Goal: Task Accomplishment & Management: Manage account settings

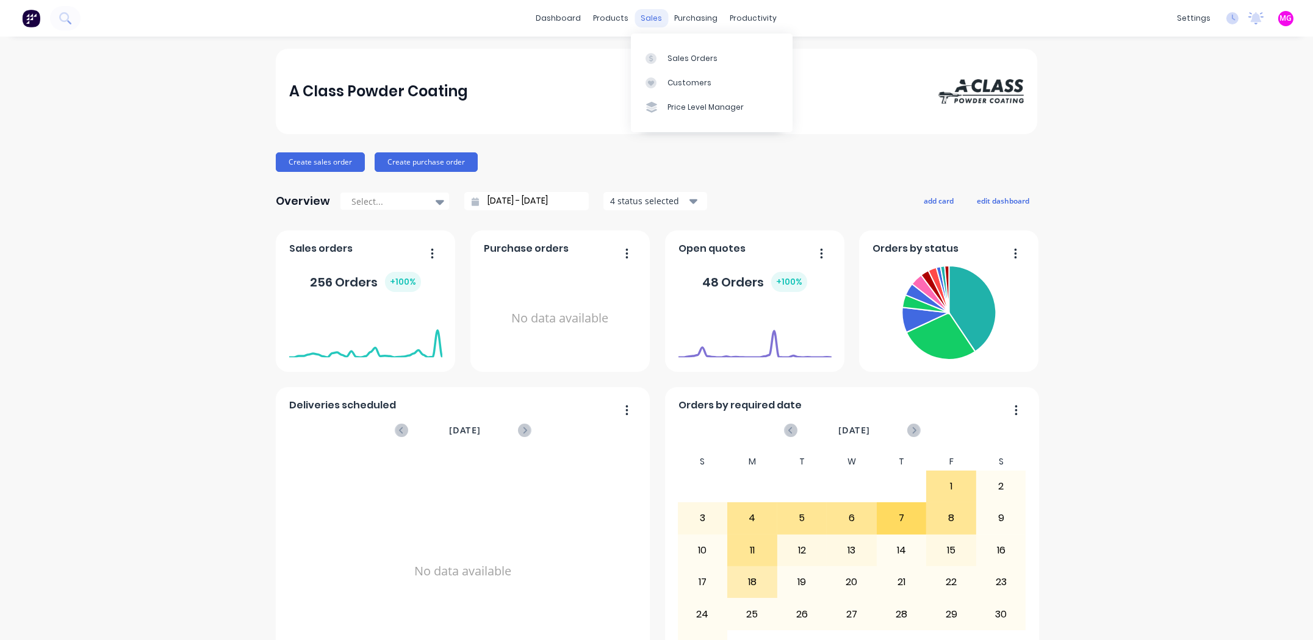
click at [645, 19] on div "sales" at bounding box center [652, 18] width 34 height 18
click at [673, 56] on div "Sales Orders" at bounding box center [692, 58] width 50 height 11
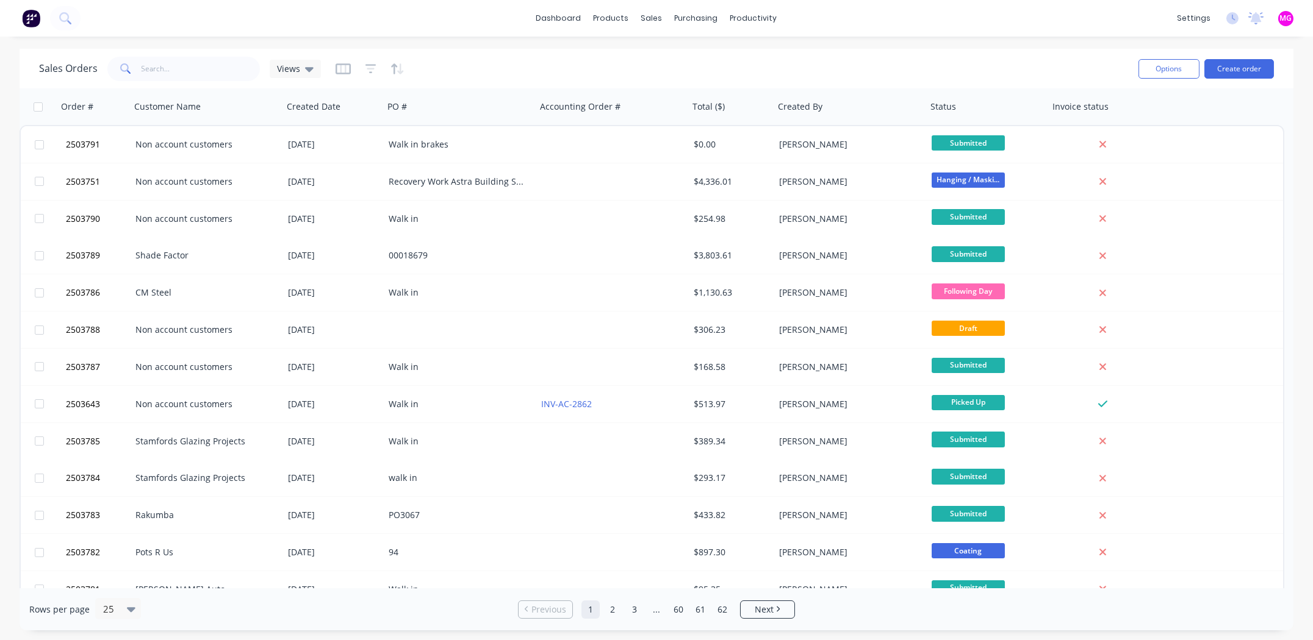
click at [798, 22] on div "dashboard products sales purchasing productivity dashboard products Product Cat…" at bounding box center [656, 18] width 1313 height 37
click at [1230, 66] on button "Create order" at bounding box center [1239, 69] width 70 height 20
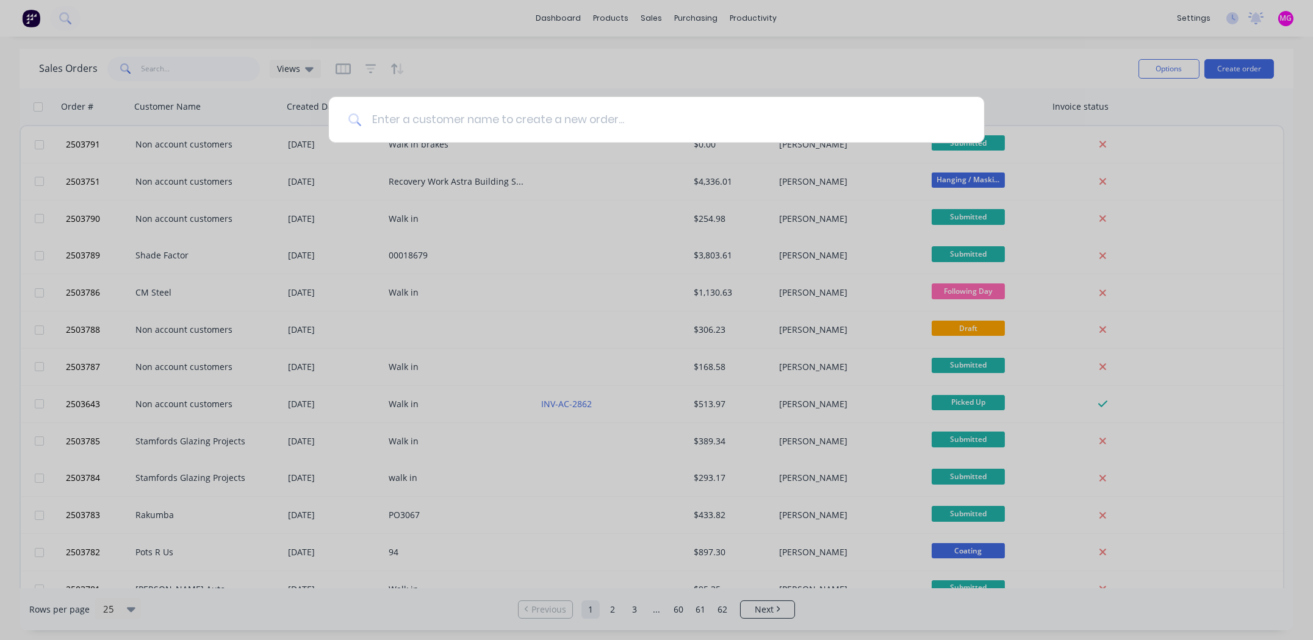
click at [600, 126] on input at bounding box center [663, 120] width 603 height 46
click at [180, 68] on div at bounding box center [656, 320] width 1313 height 640
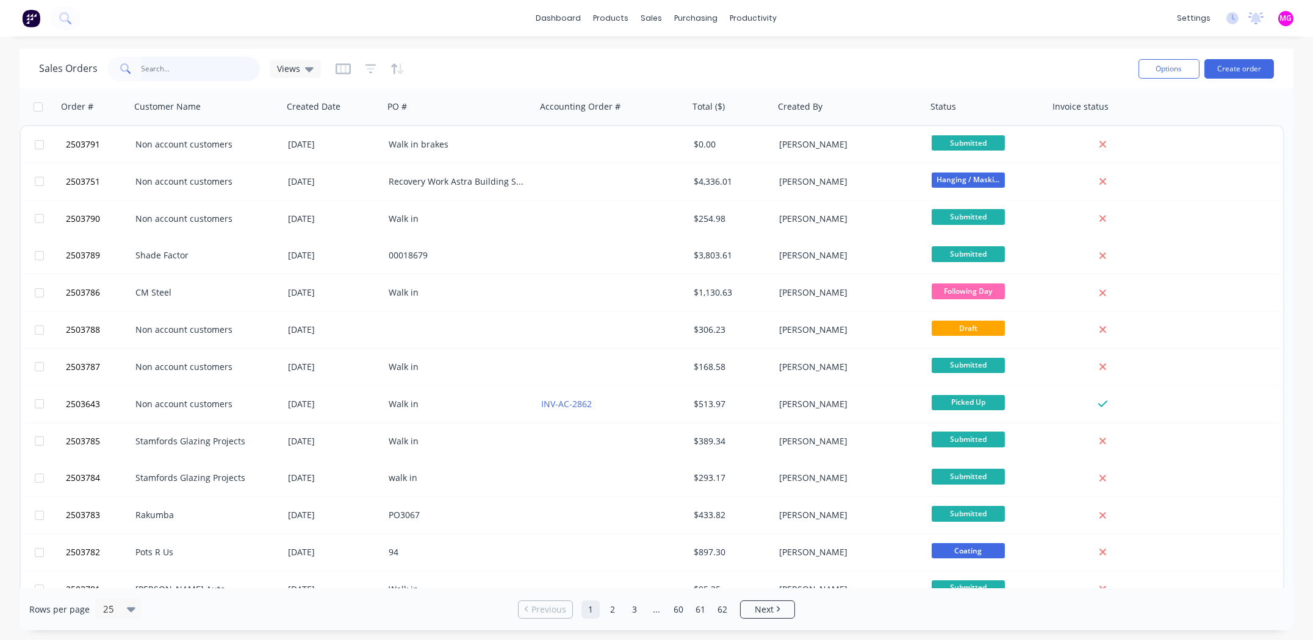
click at [185, 70] on input "text" at bounding box center [201, 69] width 119 height 24
type input "3067"
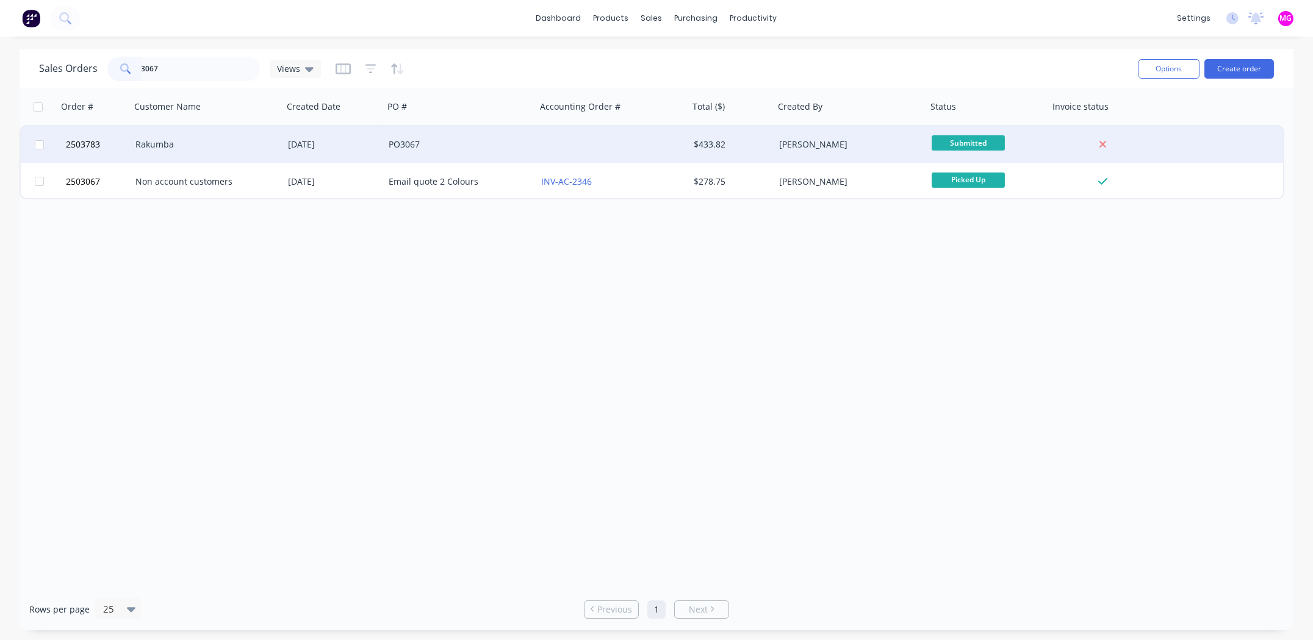
click at [149, 142] on div "Rakumba" at bounding box center [202, 144] width 135 height 12
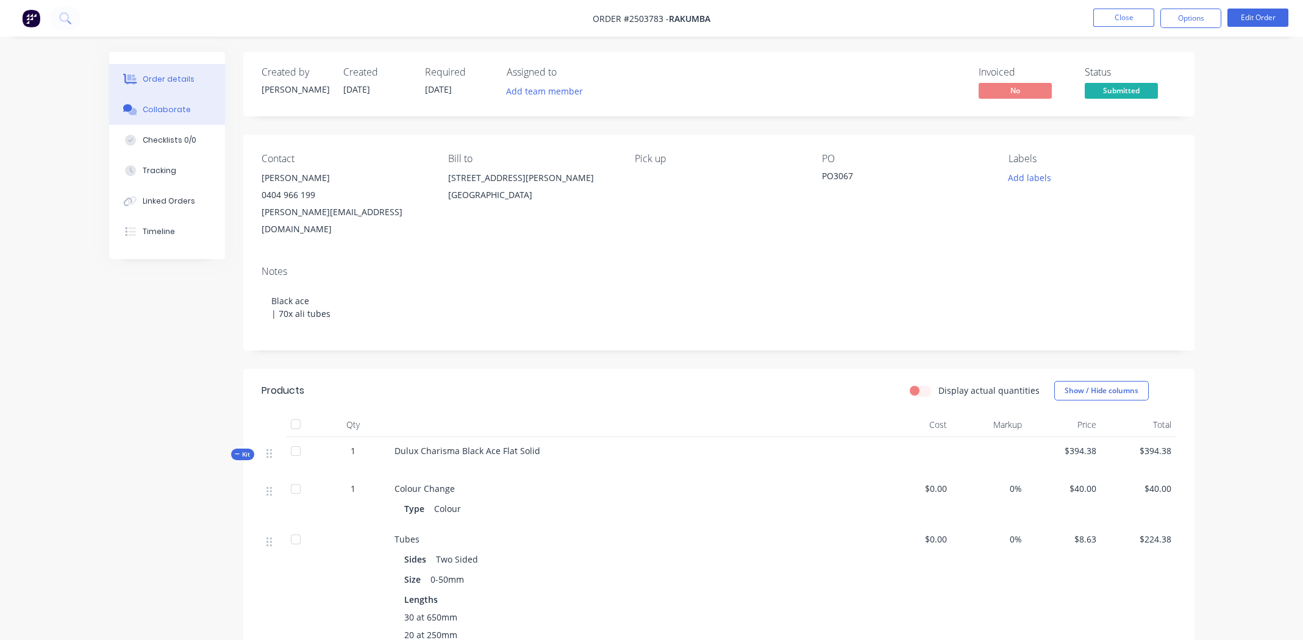
click at [178, 102] on button "Collaborate" at bounding box center [167, 110] width 116 height 30
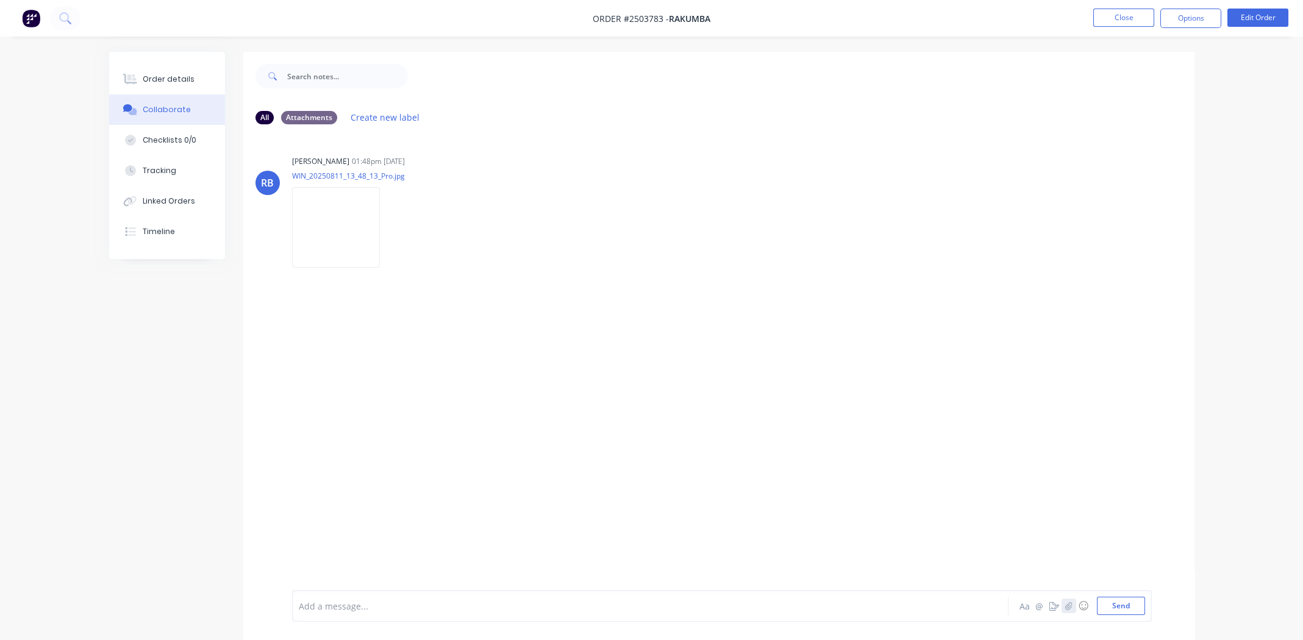
click at [1069, 606] on icon "button" at bounding box center [1069, 606] width 7 height 8
click at [1125, 609] on button "Send" at bounding box center [1121, 606] width 48 height 18
click at [172, 77] on div "Order details" at bounding box center [169, 79] width 52 height 11
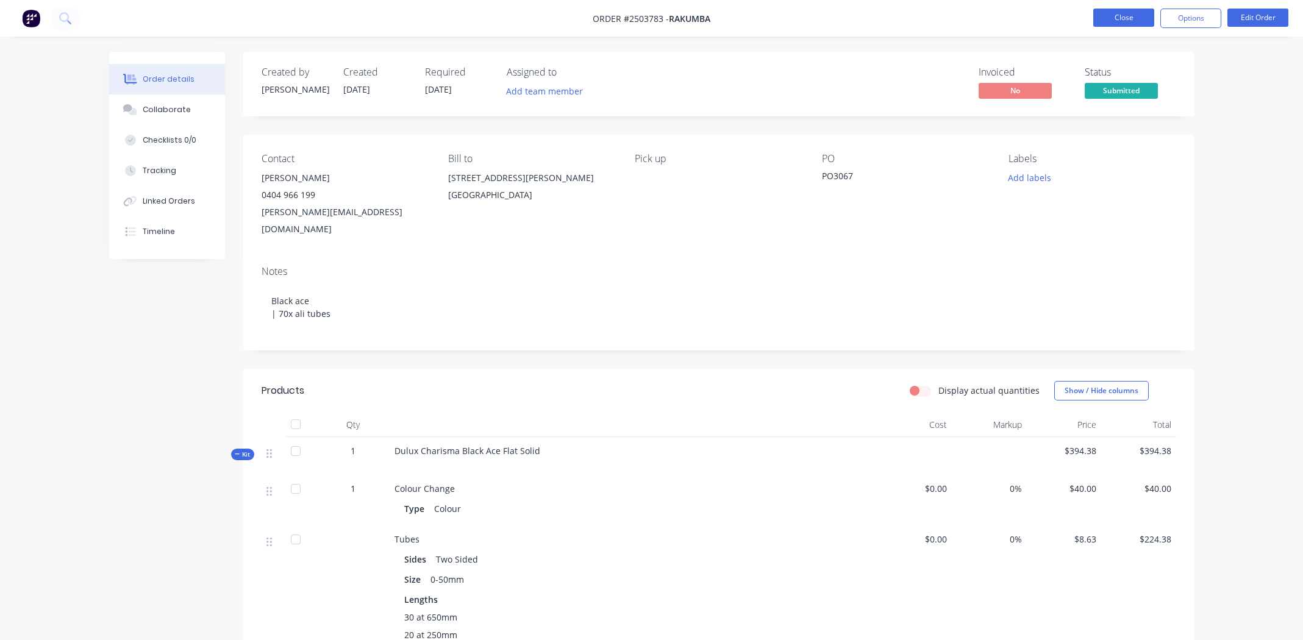
click at [1121, 15] on button "Close" at bounding box center [1124, 18] width 61 height 18
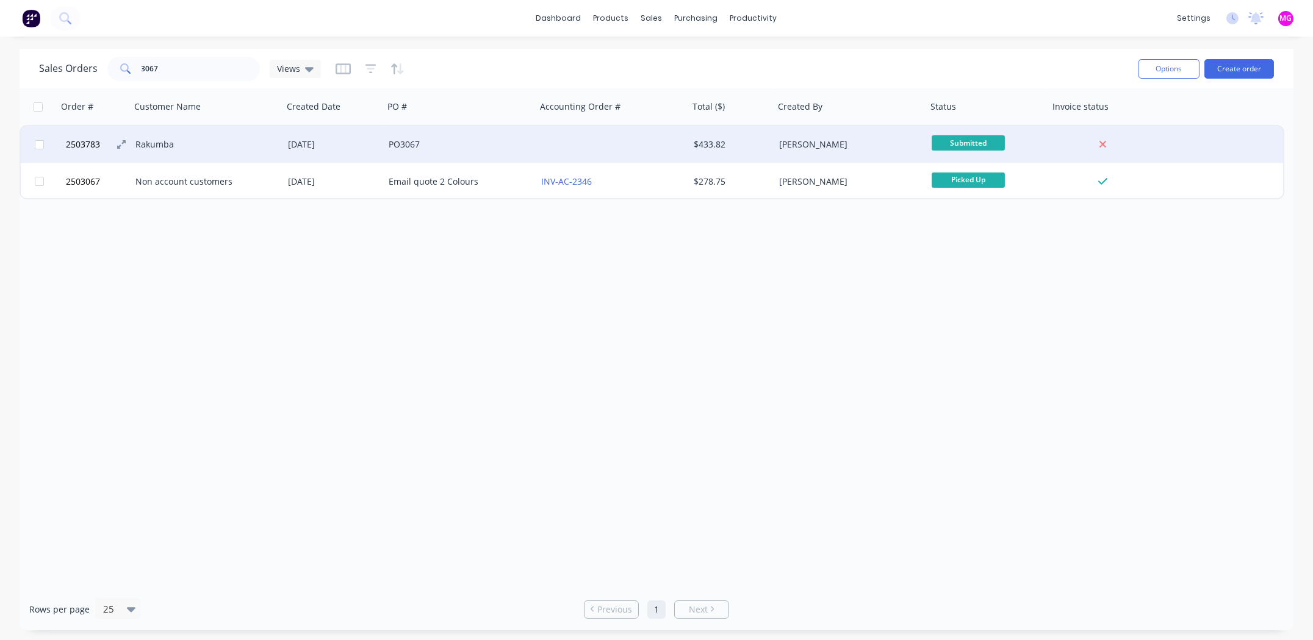
click at [86, 144] on span "2503783" at bounding box center [83, 144] width 34 height 12
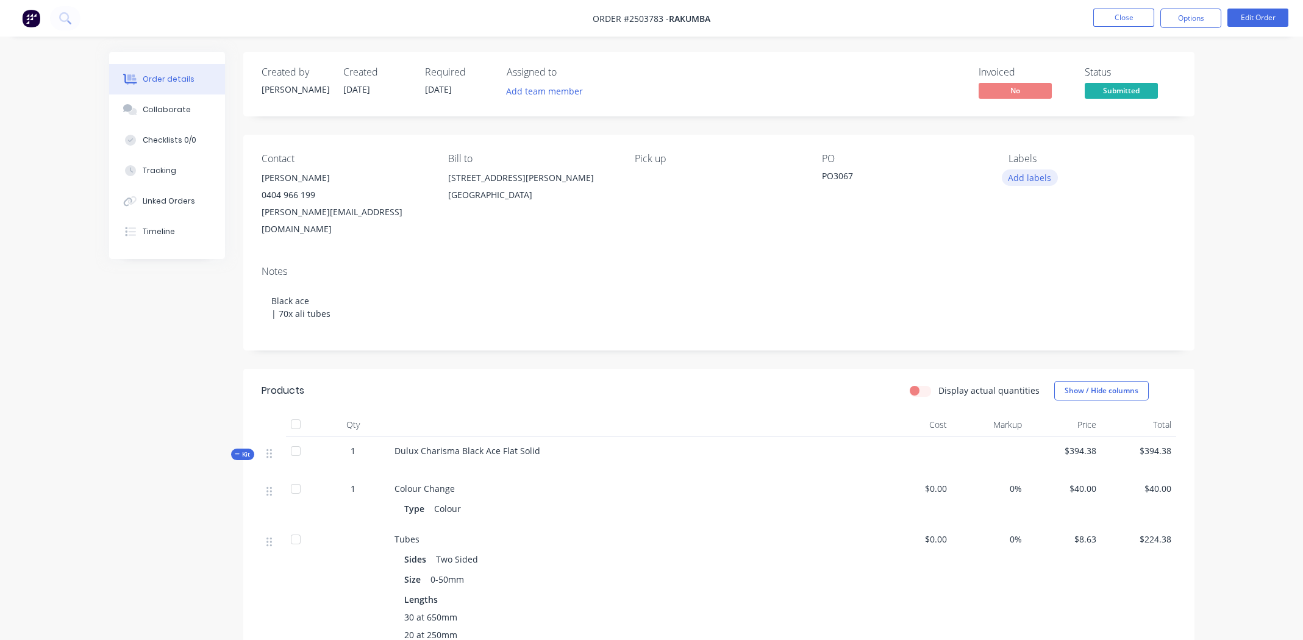
click at [1025, 177] on button "Add labels" at bounding box center [1030, 178] width 56 height 16
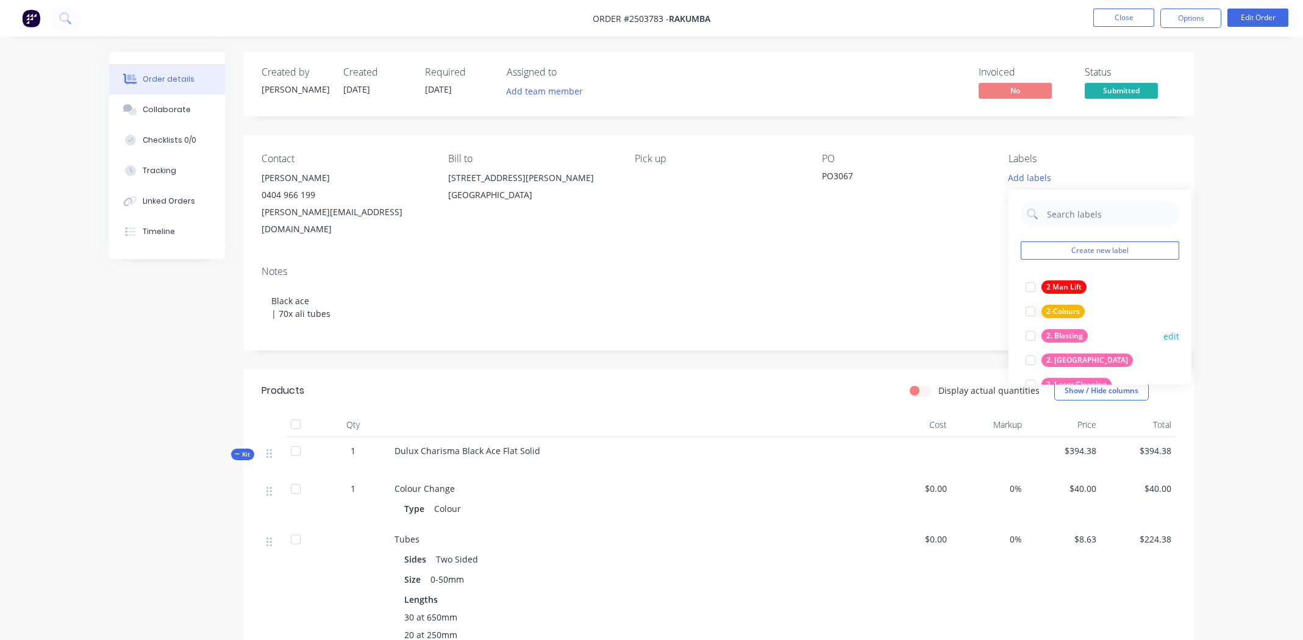
click at [1023, 334] on div at bounding box center [1031, 336] width 24 height 24
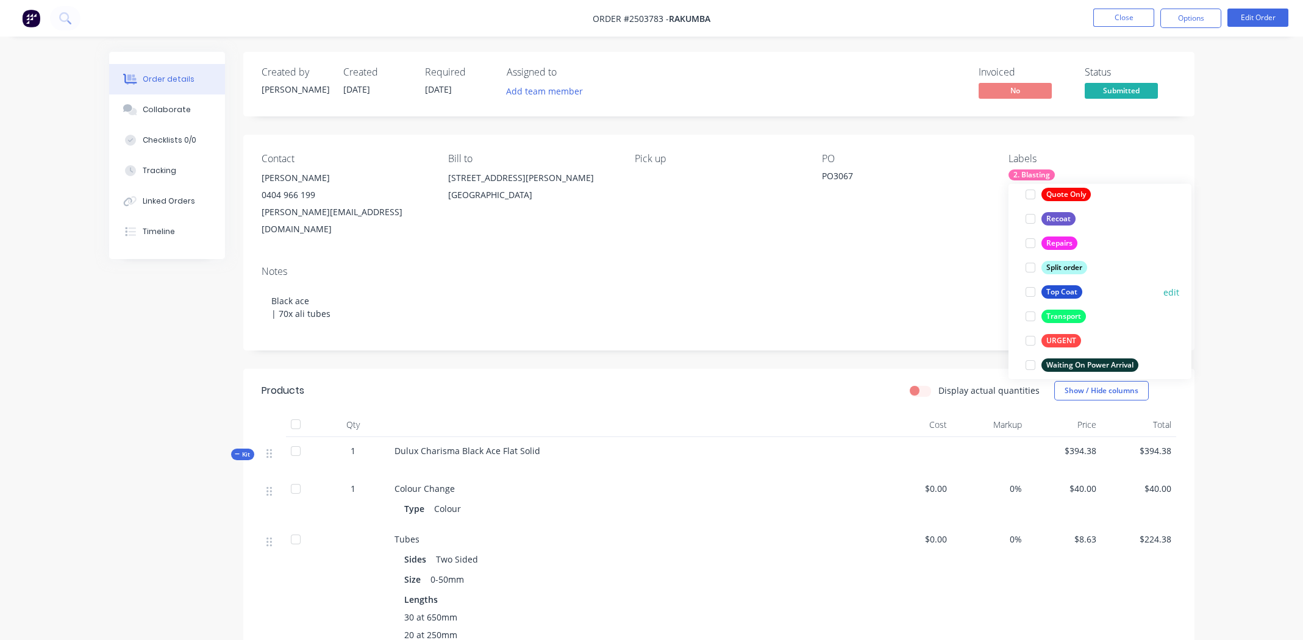
scroll to position [805, 0]
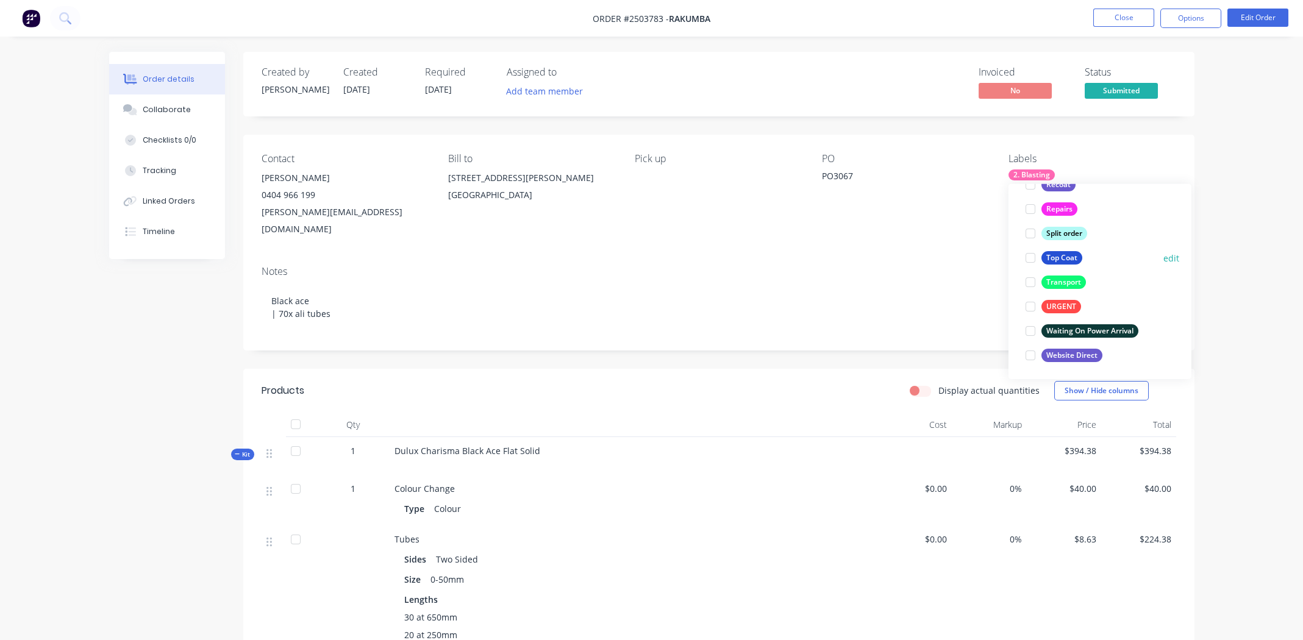
click at [1029, 259] on div at bounding box center [1031, 258] width 24 height 24
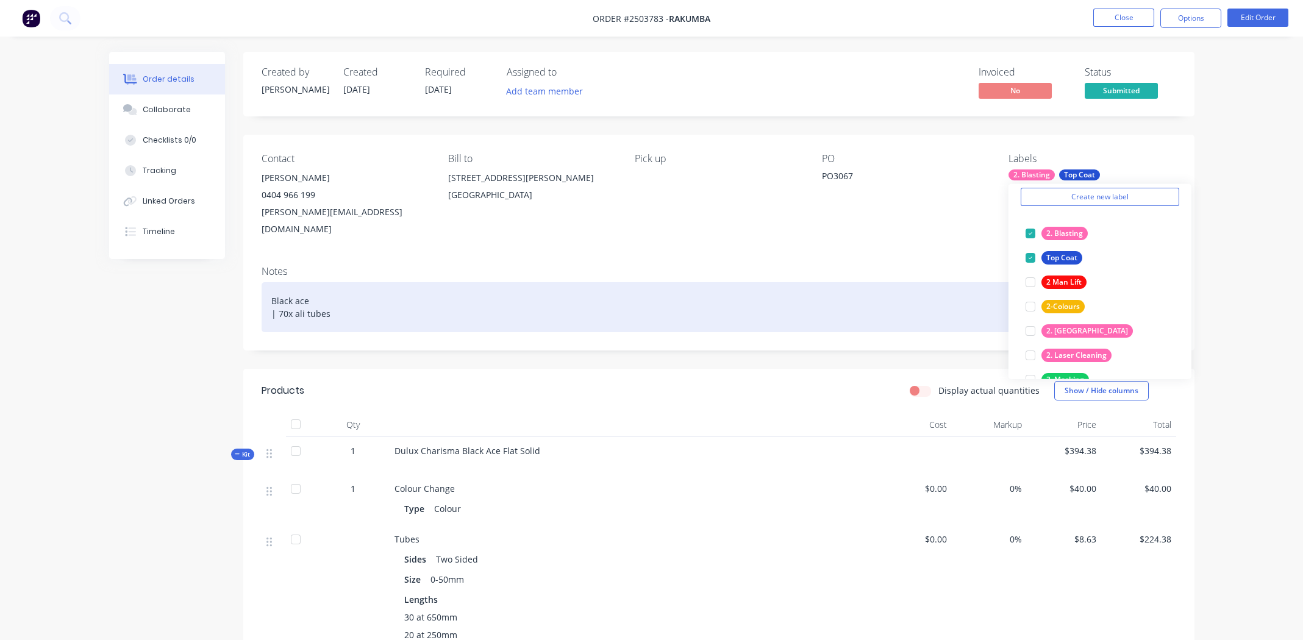
click at [784, 291] on div "Black ace | 70x ali tubes" at bounding box center [719, 307] width 915 height 50
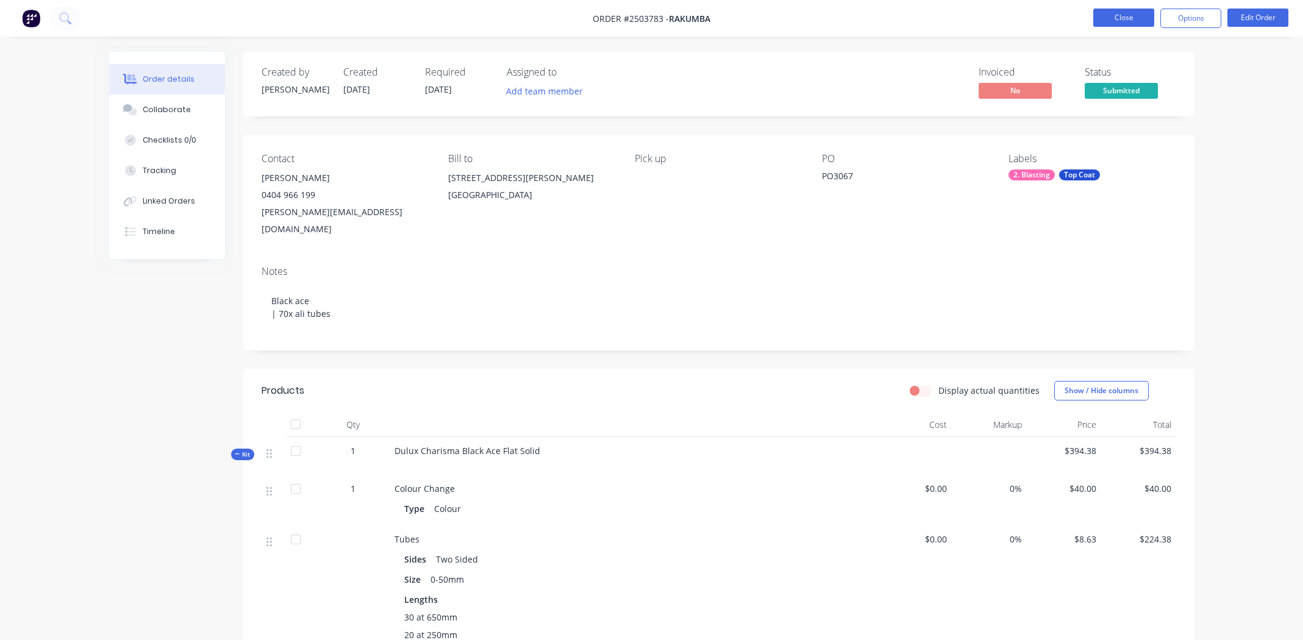
click at [1124, 16] on button "Close" at bounding box center [1124, 18] width 61 height 18
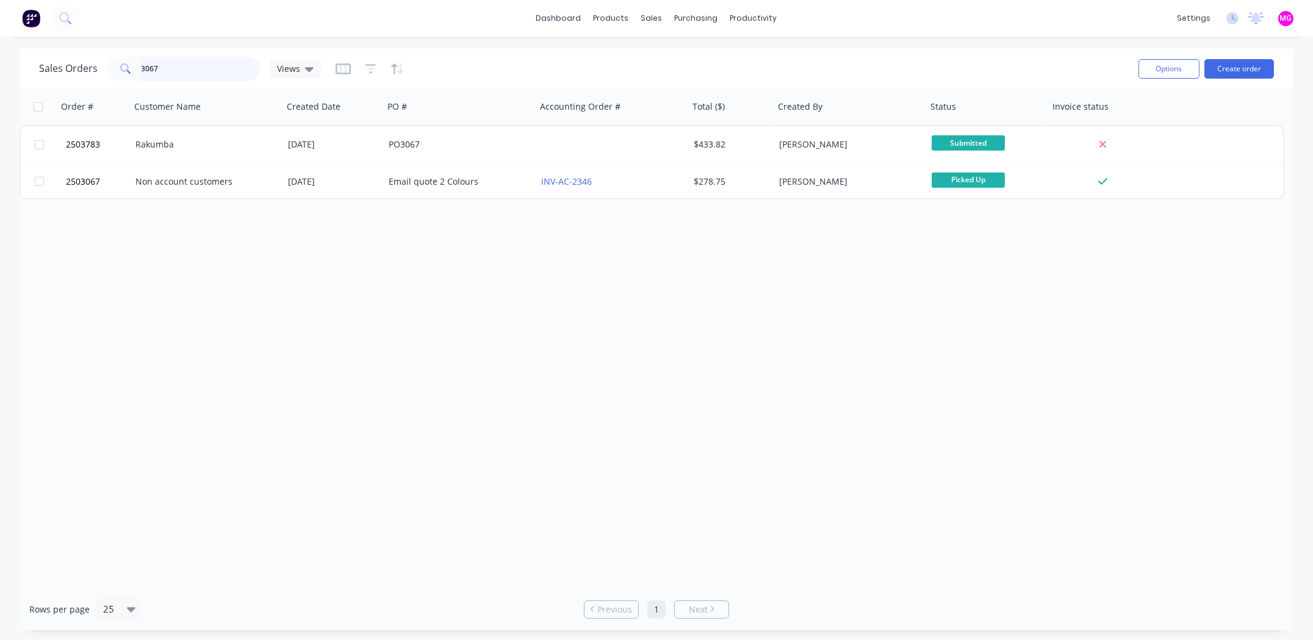
click at [232, 71] on input "3067" at bounding box center [201, 69] width 119 height 24
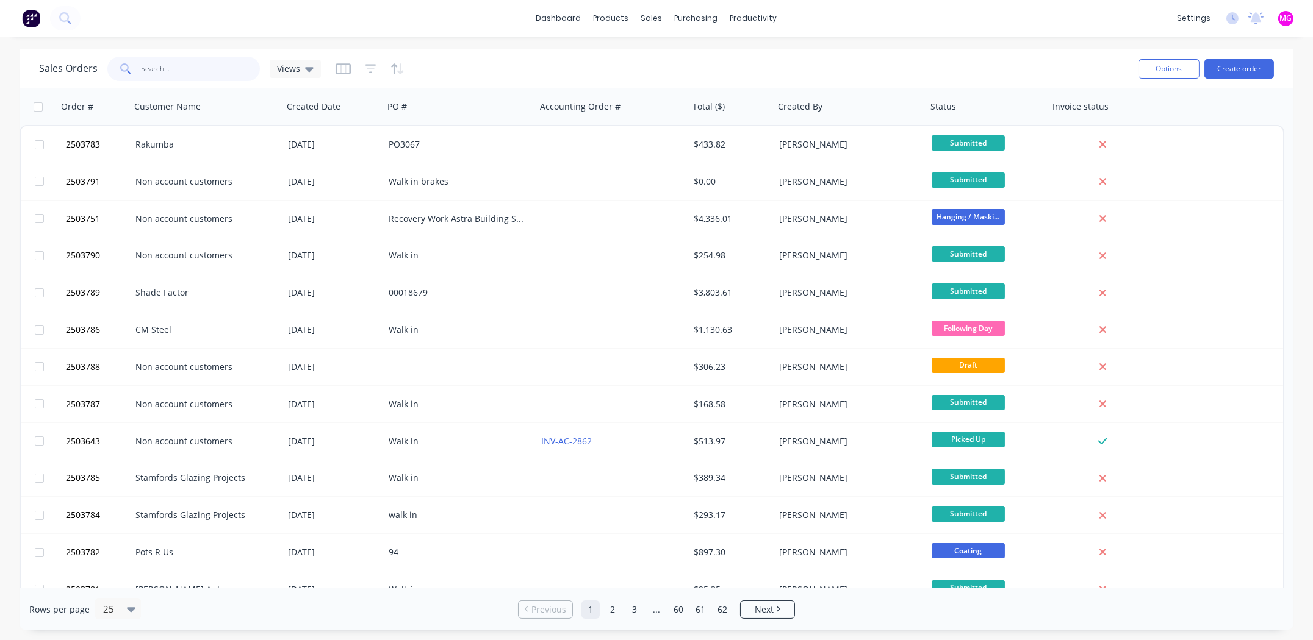
click at [224, 74] on input "text" at bounding box center [201, 69] width 119 height 24
type input "2503656"
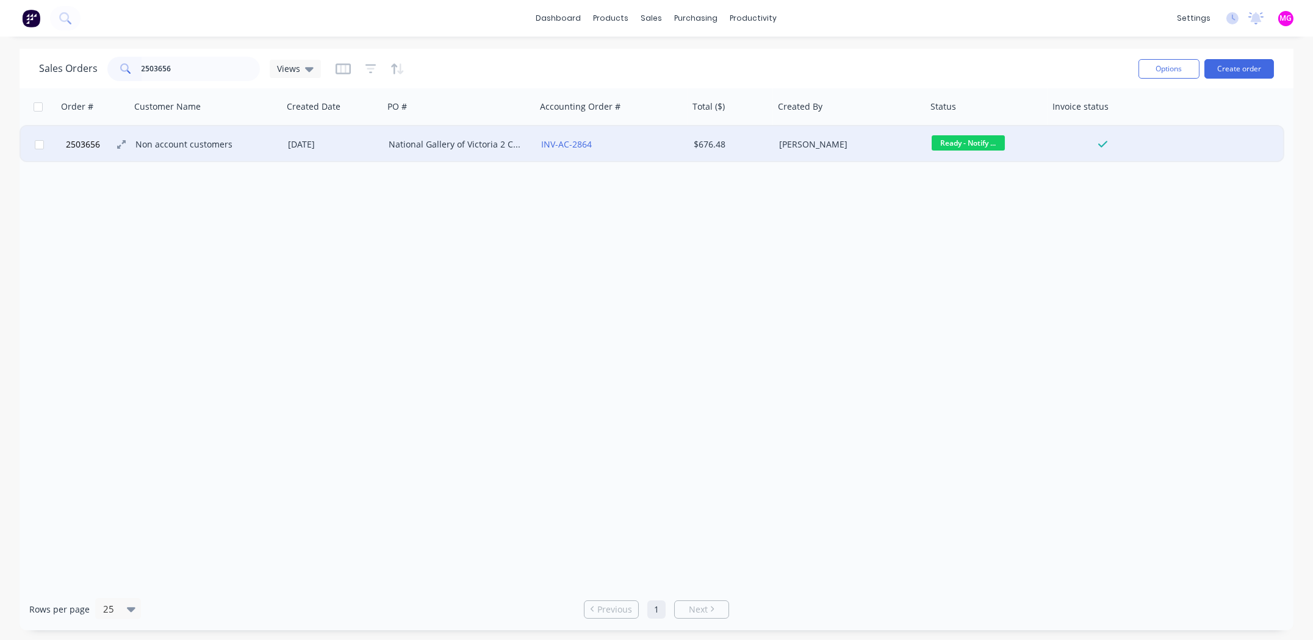
click at [104, 141] on button "2503656" at bounding box center [98, 144] width 73 height 37
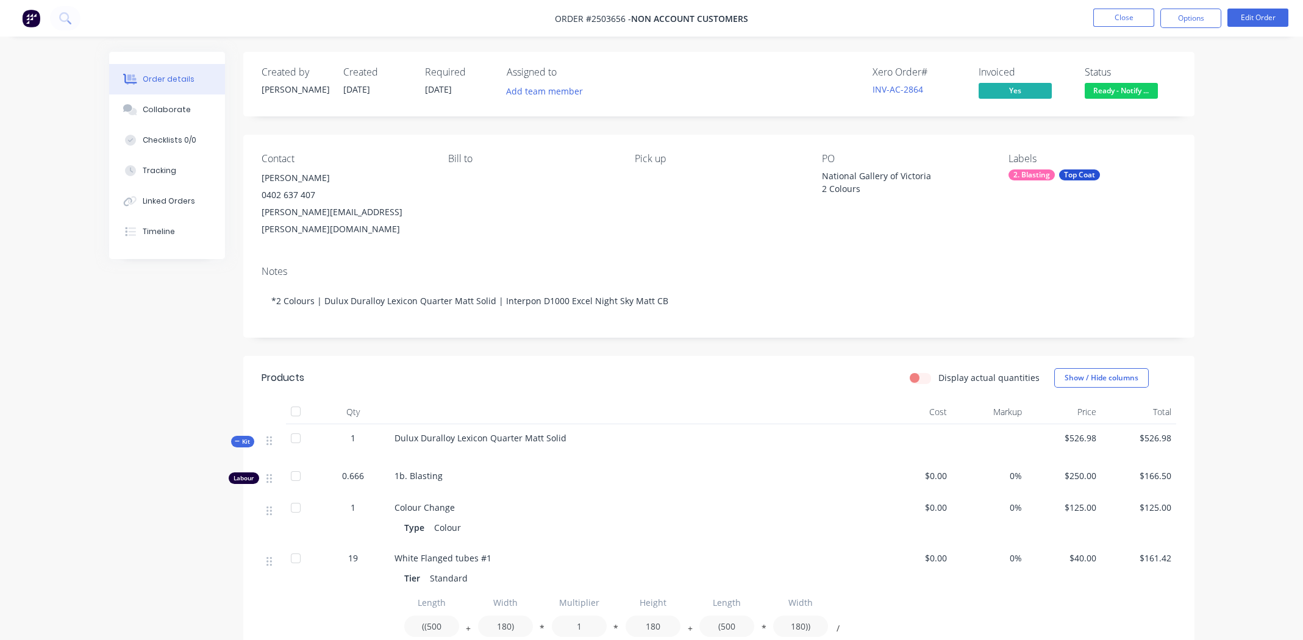
click at [822, 176] on div "National Gallery of Victoria 2 Colours" at bounding box center [898, 183] width 152 height 26
click at [825, 177] on div "National Gallery of Victoria 2 Colours" at bounding box center [898, 183] width 152 height 26
click at [1263, 13] on button "Edit Order" at bounding box center [1258, 18] width 61 height 18
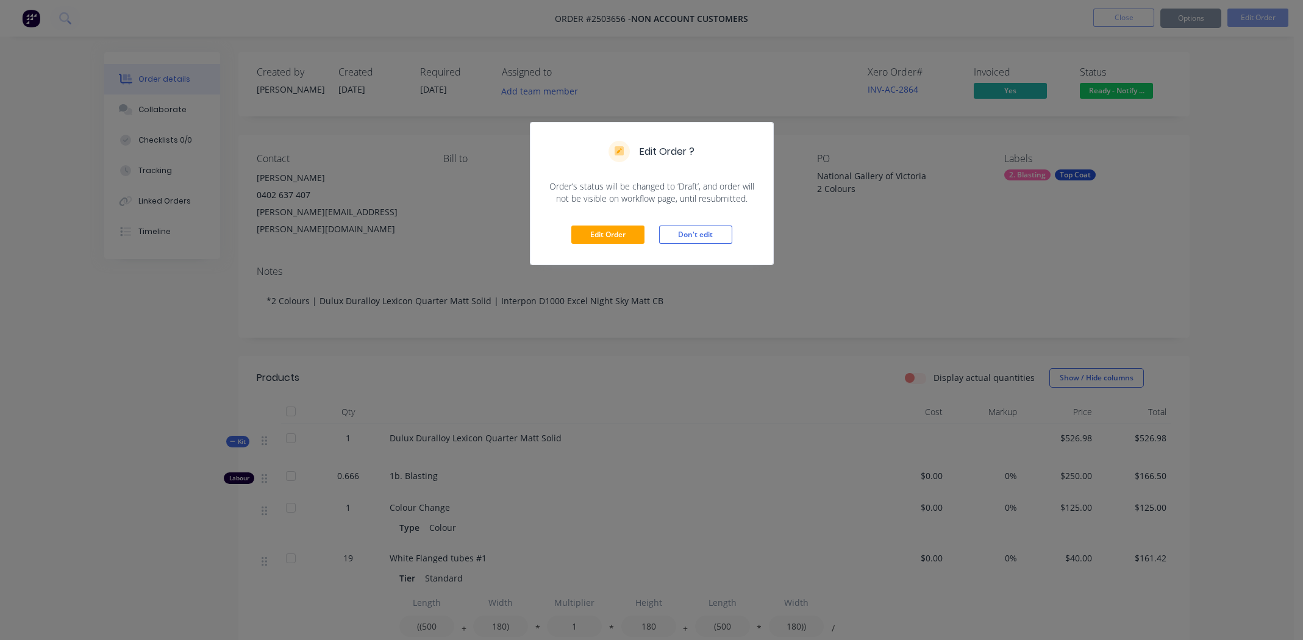
click at [602, 220] on div "Edit Order Don't edit" at bounding box center [652, 235] width 243 height 60
click at [599, 228] on button "Edit Order" at bounding box center [608, 235] width 73 height 18
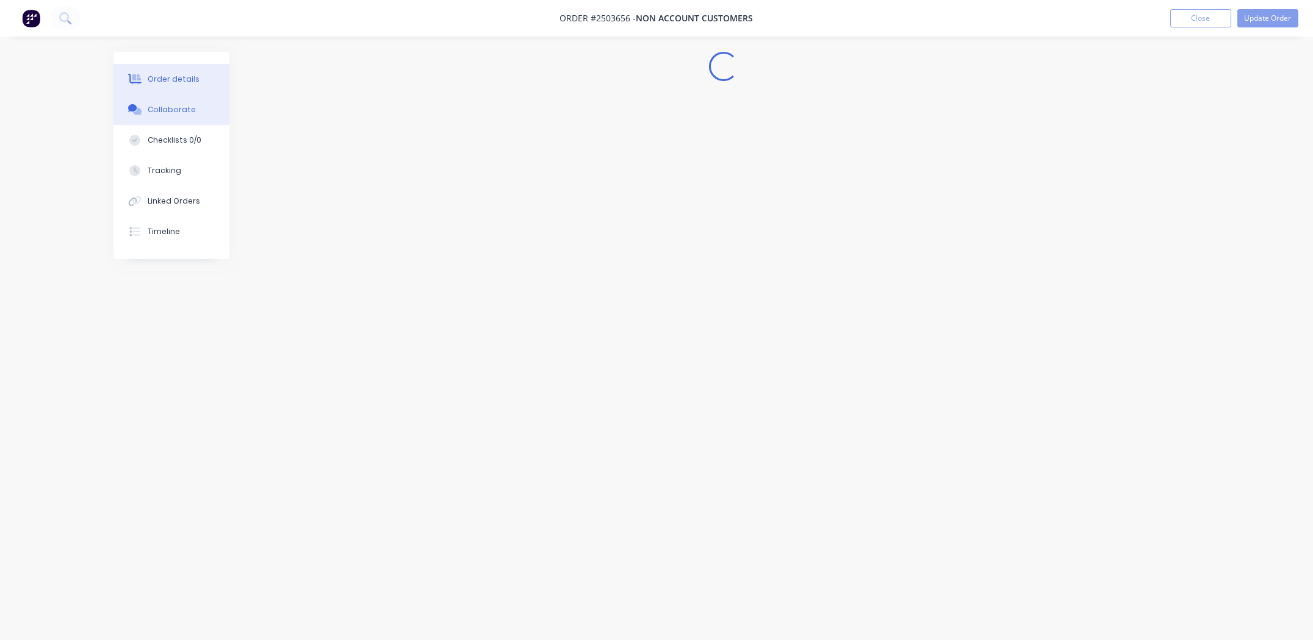
click at [170, 112] on div "Collaborate" at bounding box center [172, 109] width 48 height 11
click at [165, 82] on div "Order details" at bounding box center [169, 79] width 52 height 11
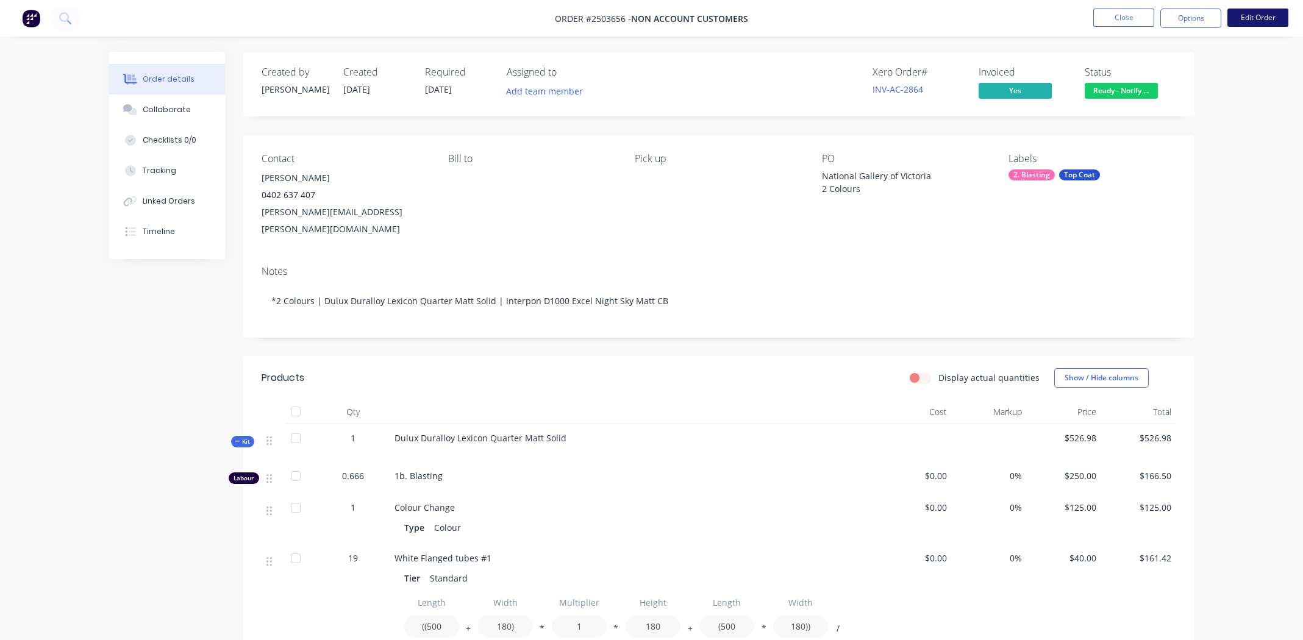
click at [1249, 21] on button "Edit Order" at bounding box center [1258, 18] width 61 height 18
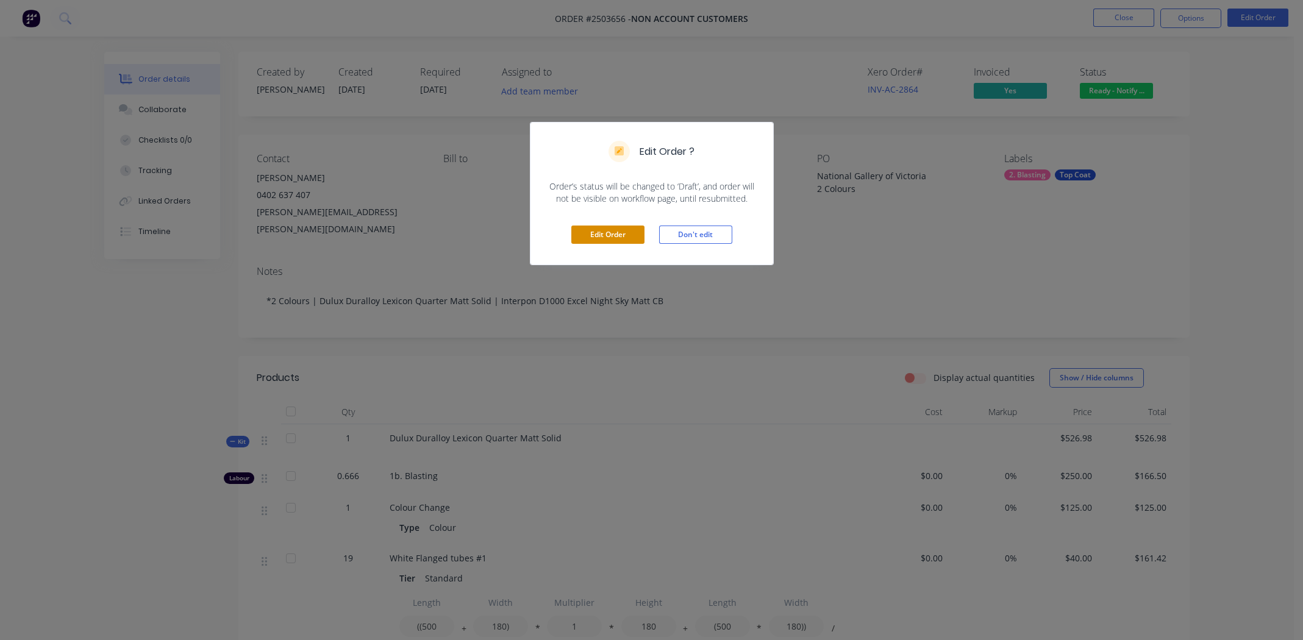
click at [620, 235] on button "Edit Order" at bounding box center [608, 235] width 73 height 18
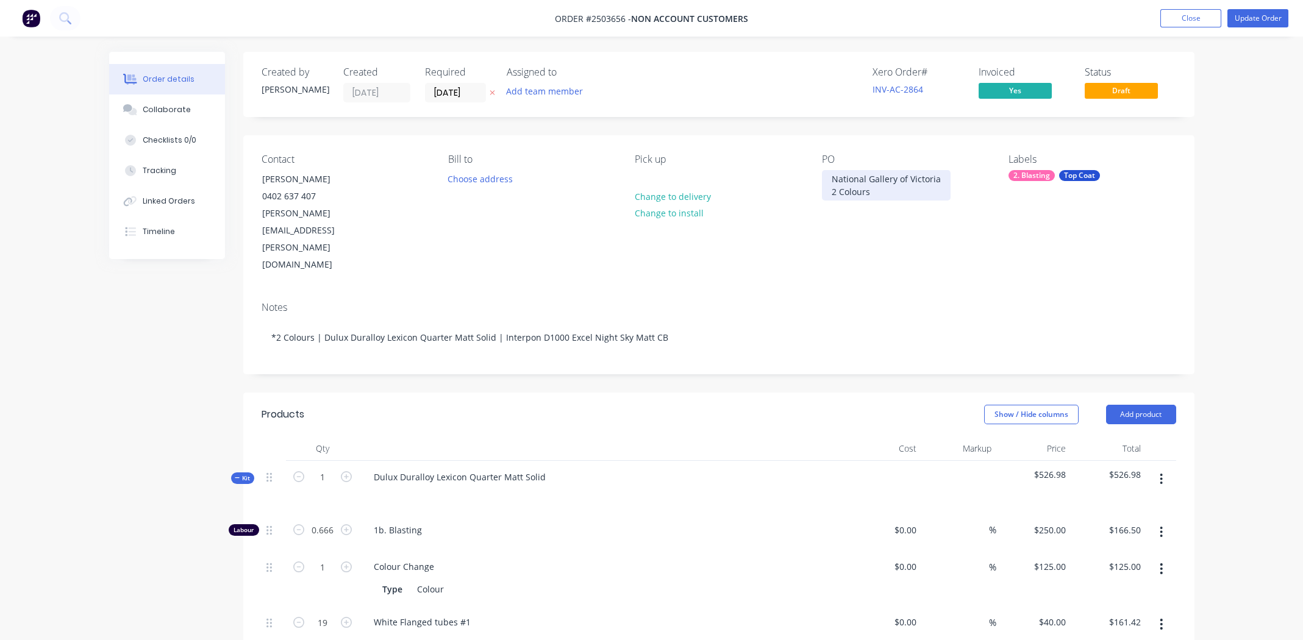
click at [831, 179] on div "National Gallery of Victoria 2 Colours" at bounding box center [886, 185] width 129 height 30
paste div
click at [1253, 16] on button "Update Order" at bounding box center [1258, 18] width 61 height 18
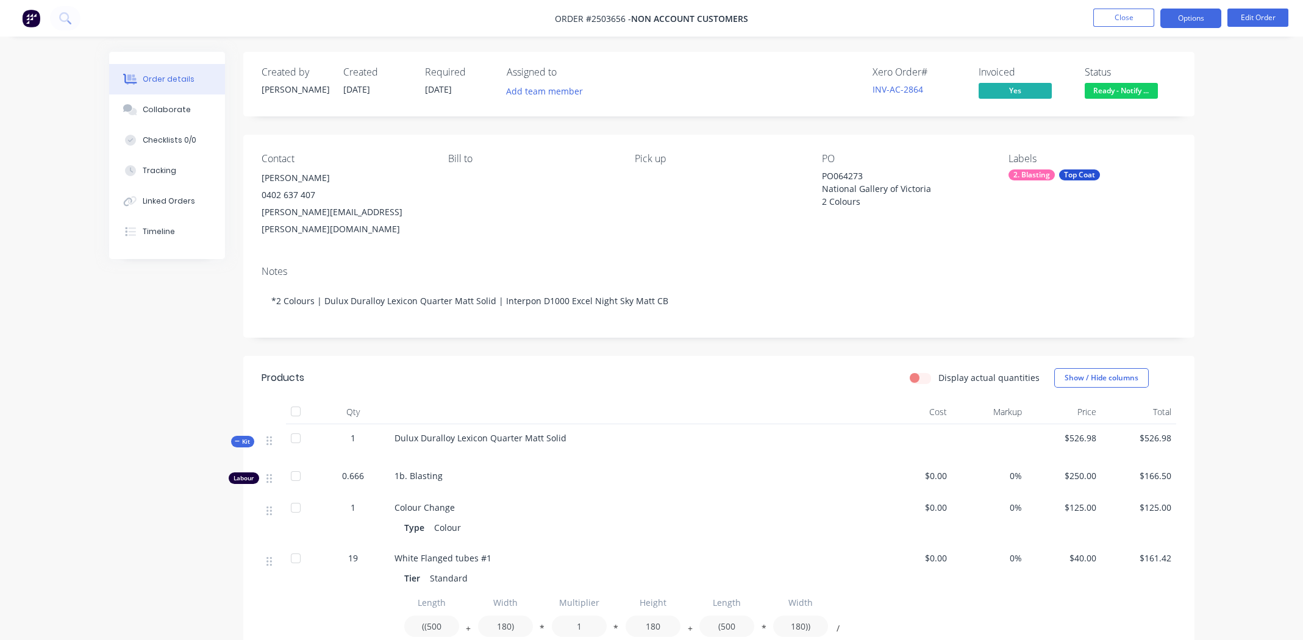
click at [1185, 19] on button "Options" at bounding box center [1191, 19] width 61 height 20
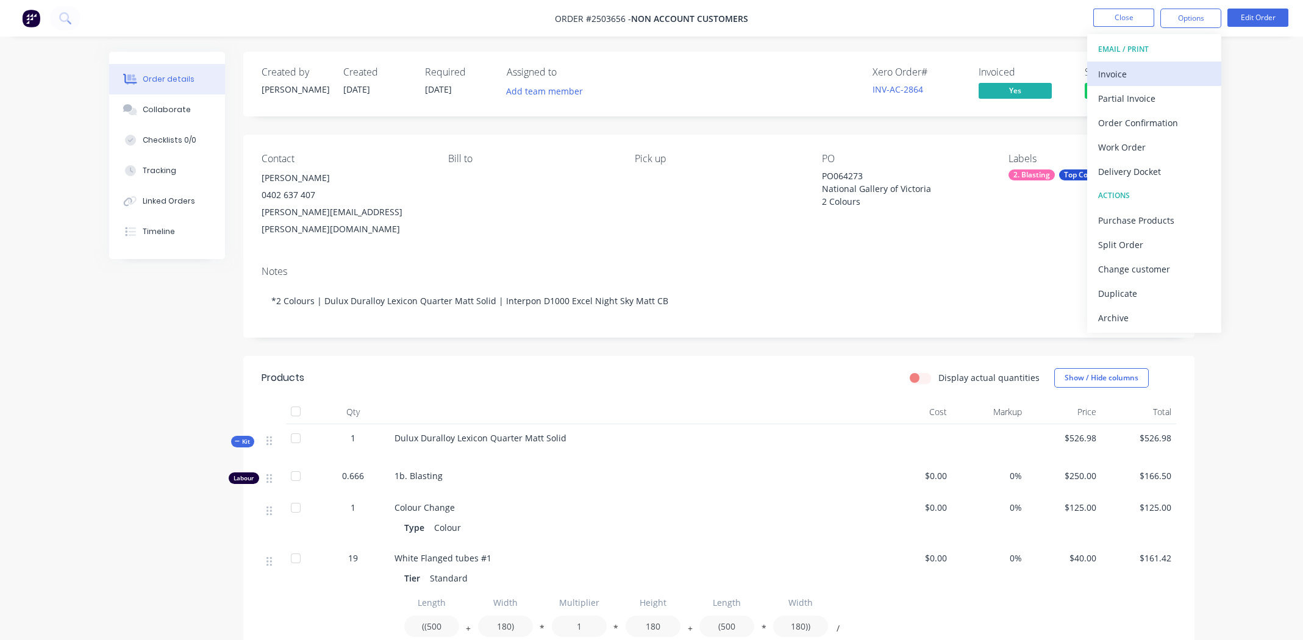
click at [1124, 71] on div "Invoice" at bounding box center [1155, 74] width 112 height 18
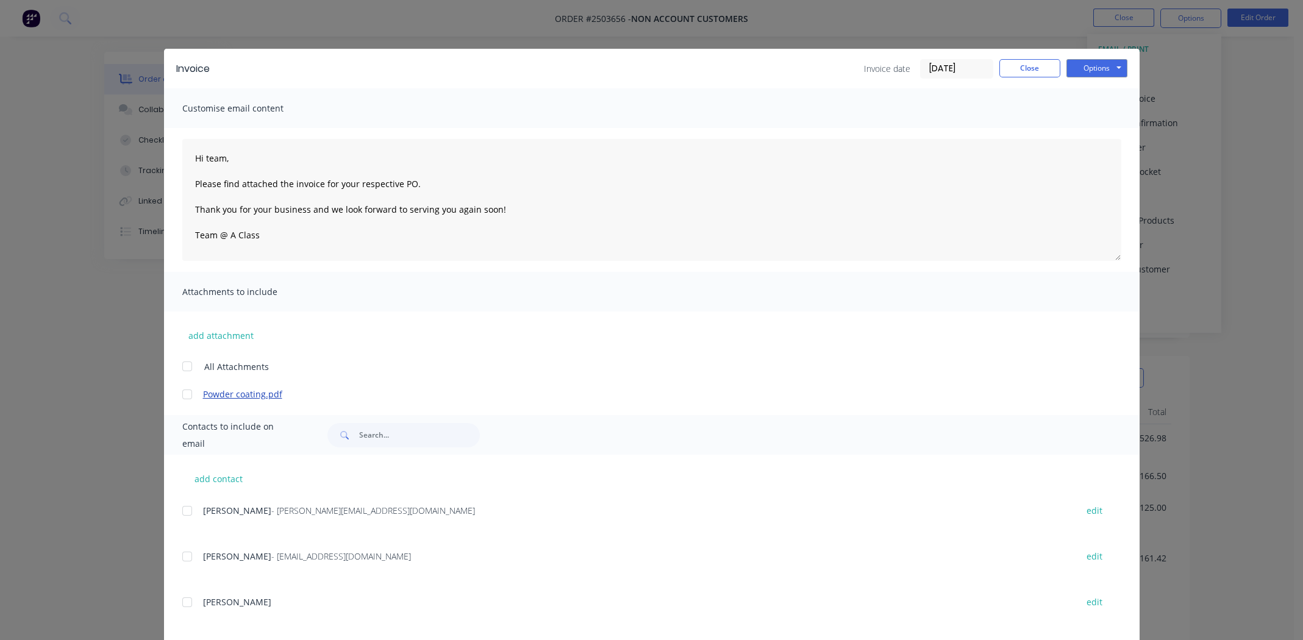
click at [213, 393] on link "Powder coating.pdf" at bounding box center [634, 394] width 862 height 13
click at [178, 394] on div at bounding box center [187, 394] width 24 height 24
click at [404, 436] on input "text" at bounding box center [419, 435] width 121 height 24
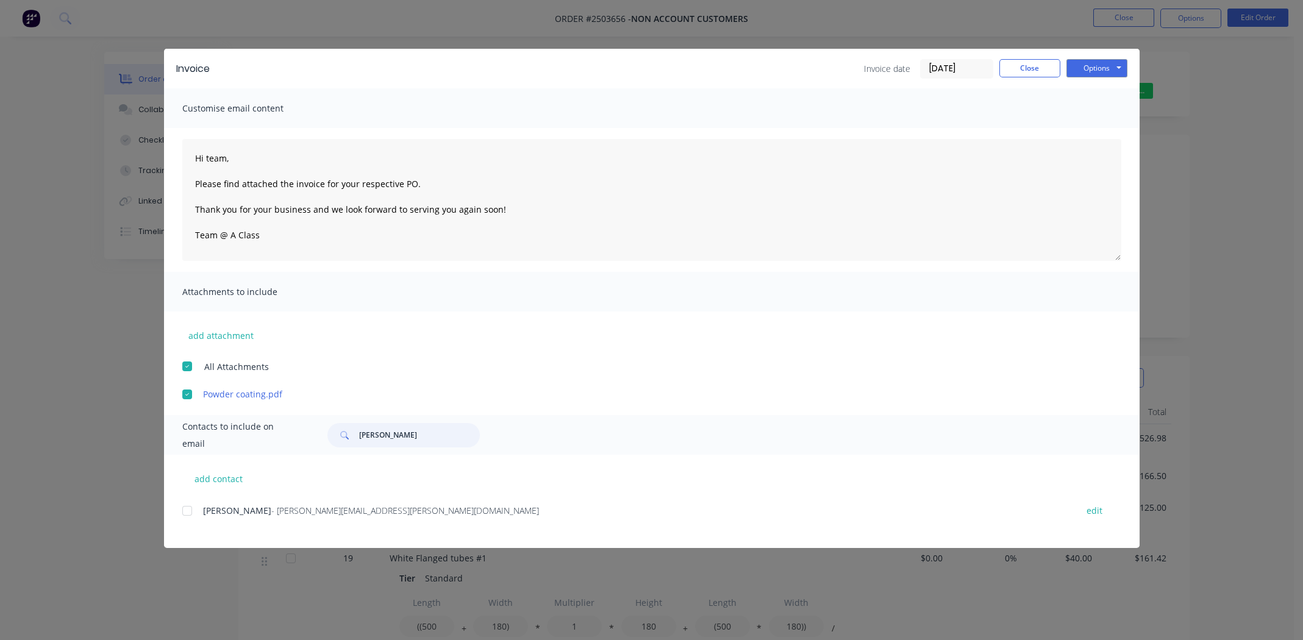
click at [184, 513] on div at bounding box center [187, 511] width 24 height 24
type input "[PERSON_NAME]"
click at [1098, 68] on button "Options" at bounding box center [1097, 68] width 61 height 18
click at [1097, 125] on button "Email" at bounding box center [1106, 130] width 78 height 20
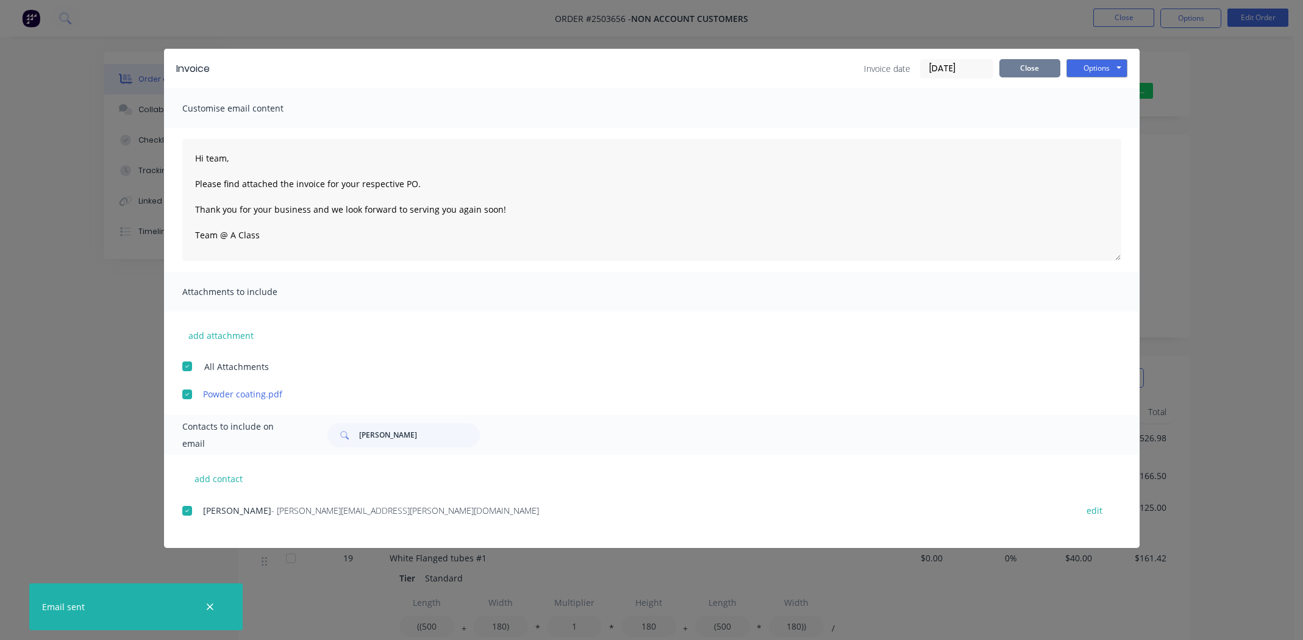
click at [1030, 67] on button "Close" at bounding box center [1030, 68] width 61 height 18
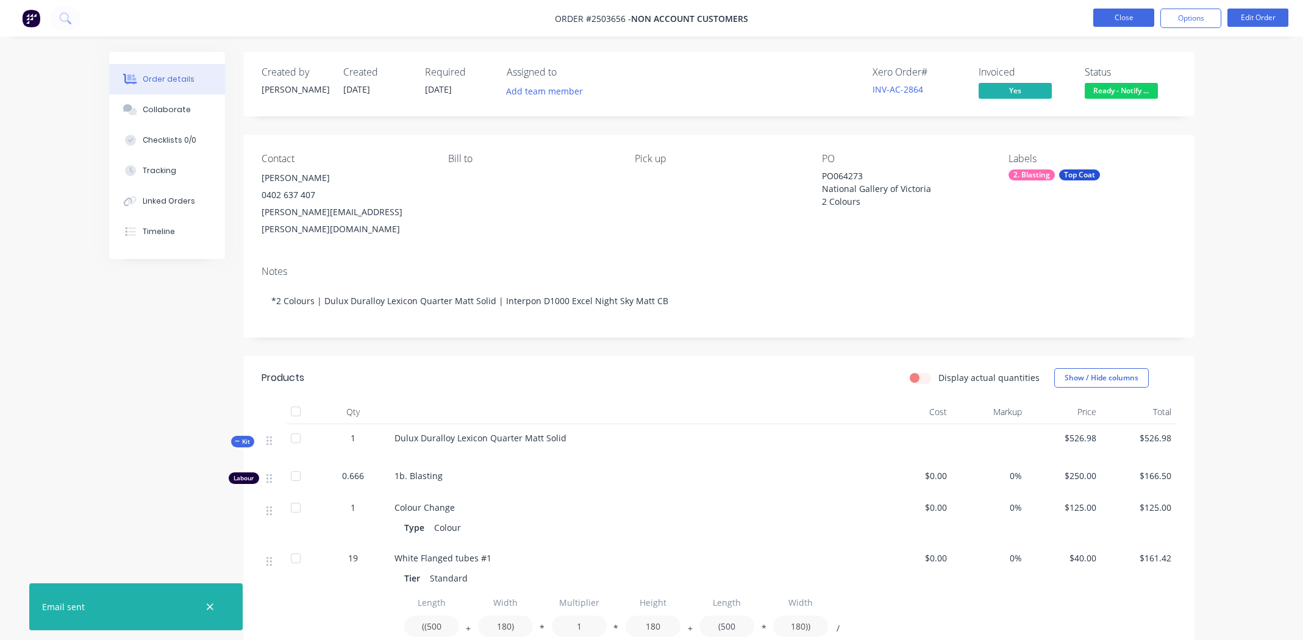
click at [1125, 16] on button "Close" at bounding box center [1124, 18] width 61 height 18
